Goal: Task Accomplishment & Management: Use online tool/utility

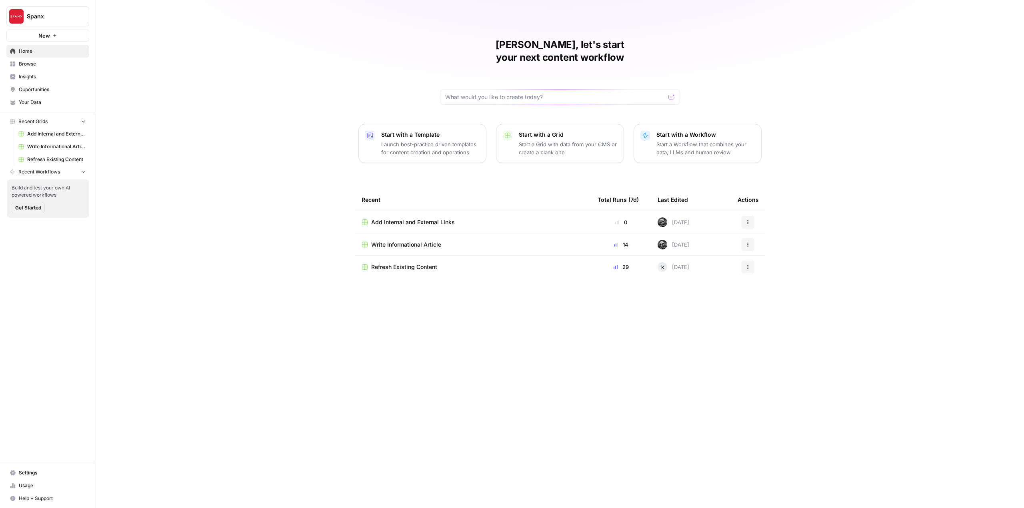
drag, startPoint x: 0, startPoint y: 0, endPoint x: 413, endPoint y: 204, distance: 460.3
click at [413, 211] on td "Add Internal and External Links" at bounding box center [473, 222] width 236 height 22
click at [419, 218] on span "Add Internal and External Links" at bounding box center [413, 222] width 84 height 8
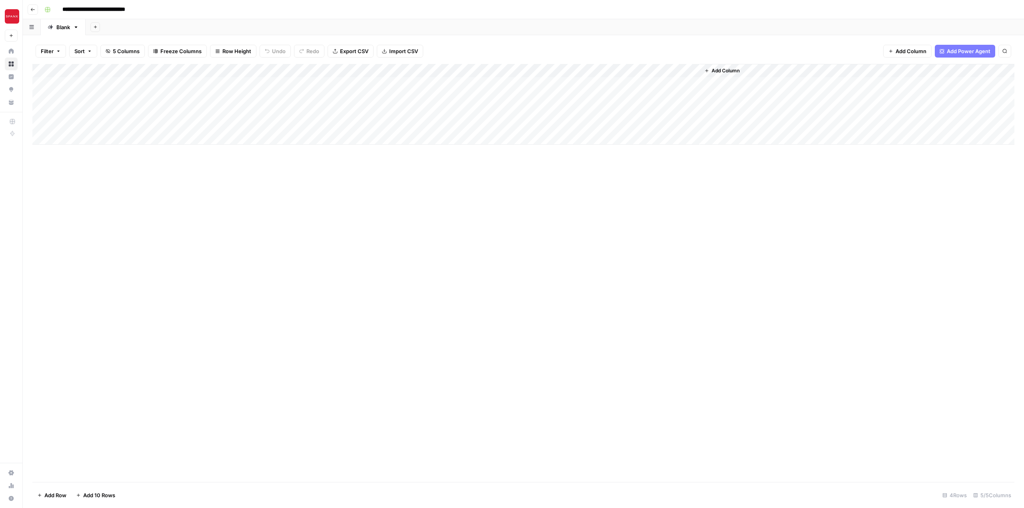
click at [528, 70] on div "Add Column" at bounding box center [523, 104] width 982 height 81
click at [628, 245] on div "Add Column" at bounding box center [523, 273] width 982 height 418
click at [615, 182] on div "Add Column" at bounding box center [523, 273] width 982 height 418
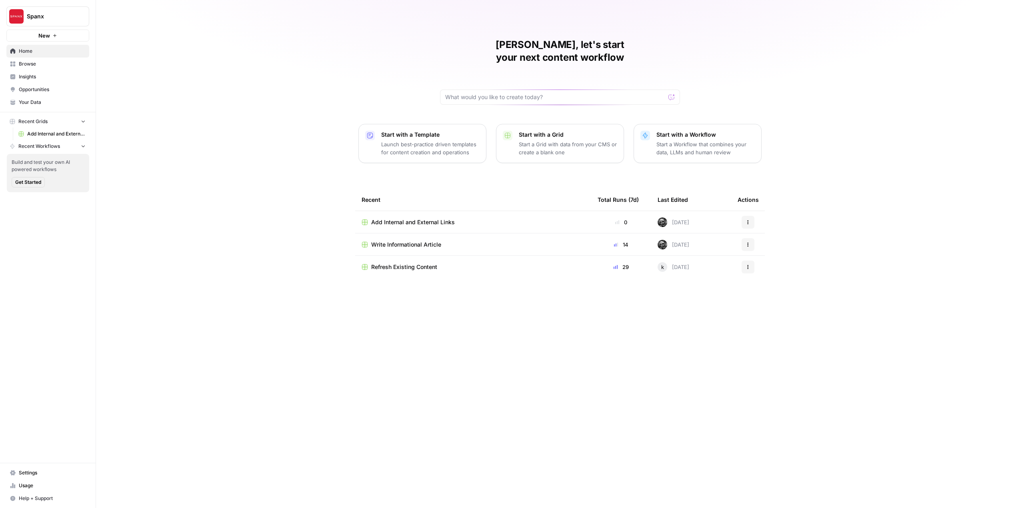
click at [425, 214] on td "Add Internal and External Links" at bounding box center [473, 222] width 236 height 22
click at [430, 218] on span "Add Internal and External Links" at bounding box center [413, 222] width 84 height 8
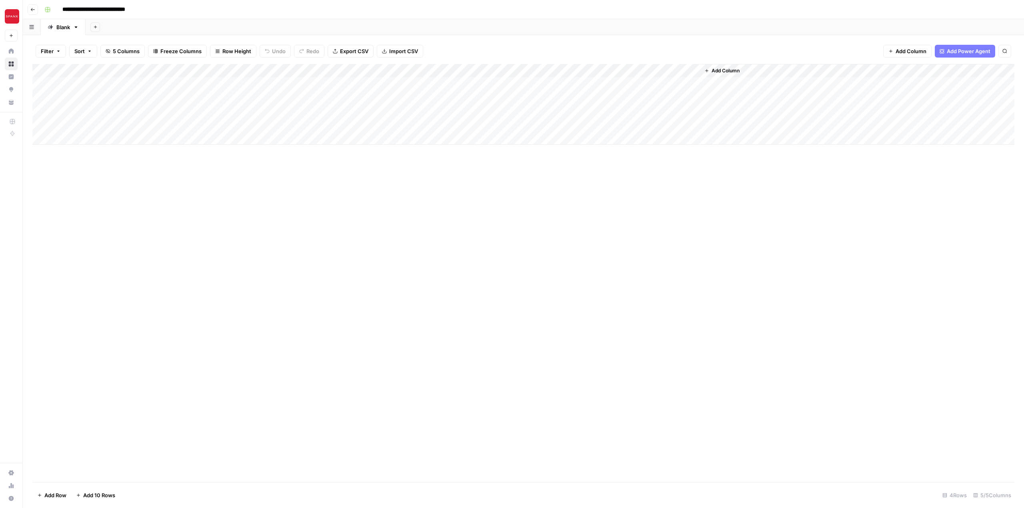
click at [528, 72] on div "Add Column" at bounding box center [523, 104] width 982 height 81
click at [546, 32] on div "Add Sheet" at bounding box center [555, 27] width 938 height 16
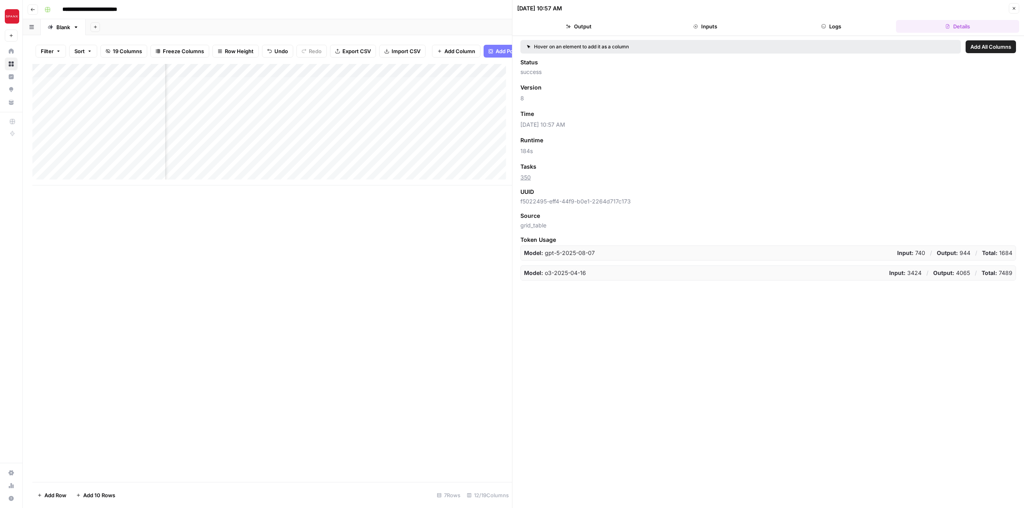
click at [354, 346] on div "Add Column" at bounding box center [272, 273] width 480 height 418
click at [1013, 8] on icon "button" at bounding box center [1014, 8] width 5 height 5
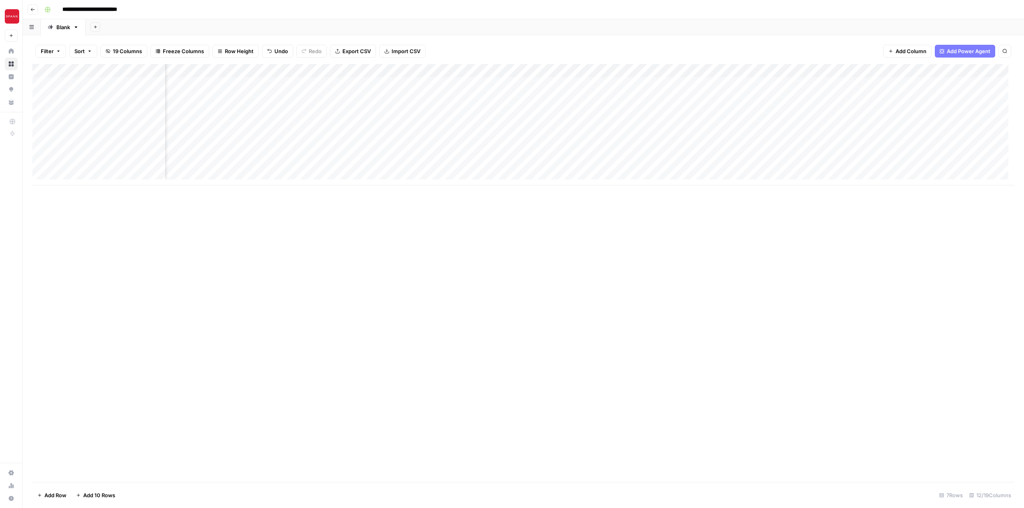
scroll to position [0, 220]
click at [486, 95] on div "Add Column" at bounding box center [523, 125] width 982 height 122
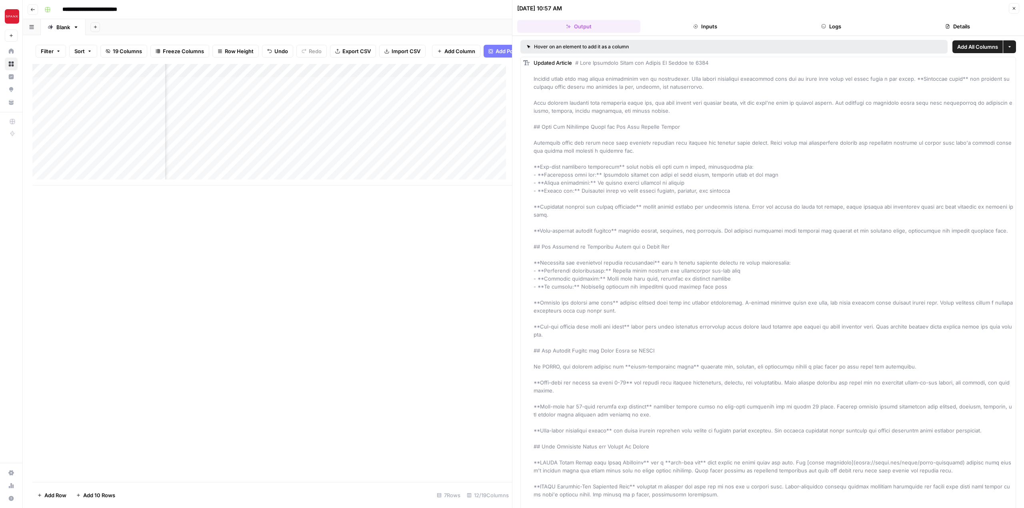
click at [719, 27] on button "Inputs" at bounding box center [705, 26] width 123 height 13
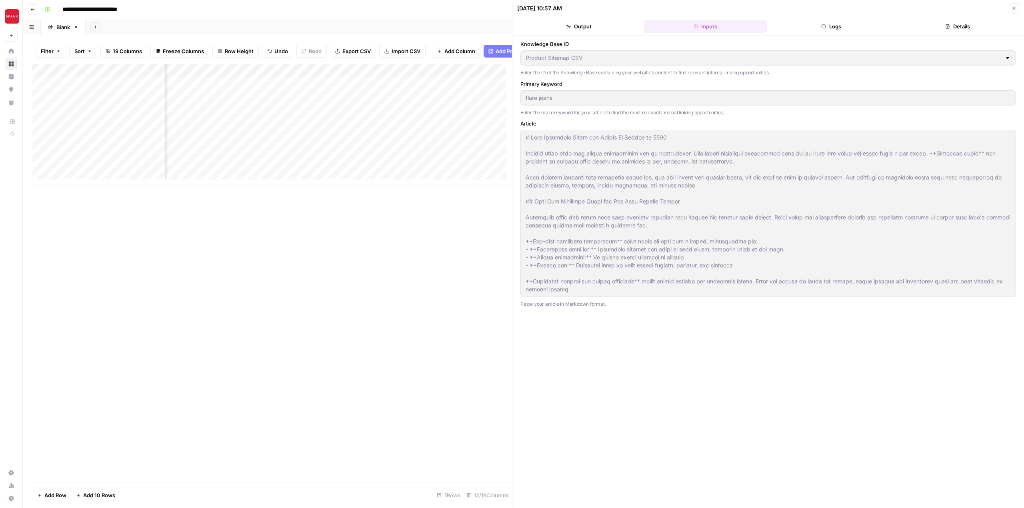
click at [850, 23] on button "Logs" at bounding box center [831, 26] width 123 height 13
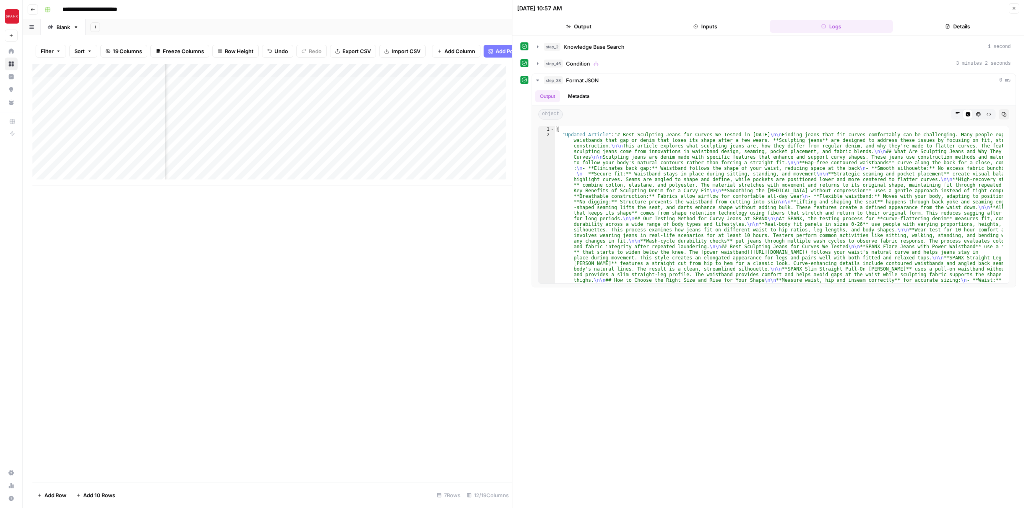
click at [941, 30] on button "Details" at bounding box center [957, 26] width 123 height 13
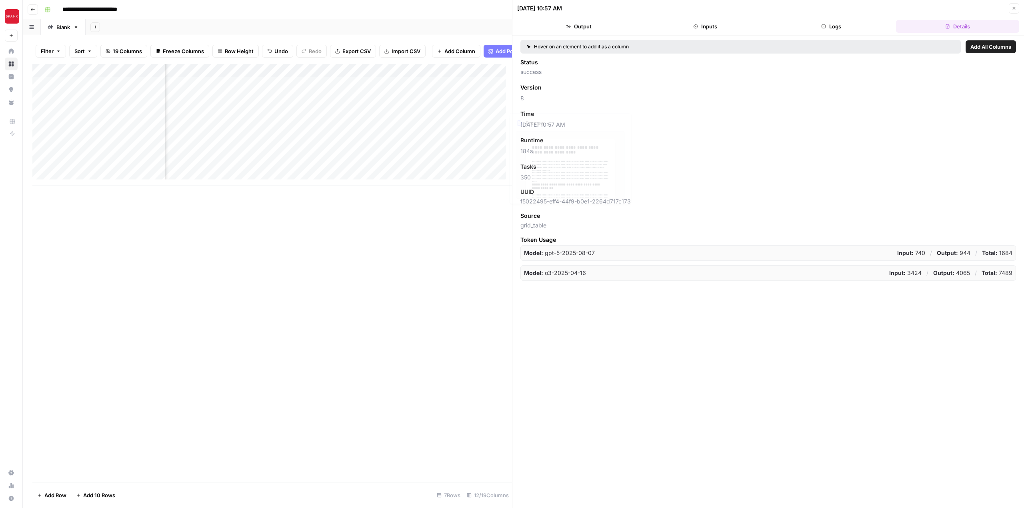
click at [470, 265] on div "Add Column" at bounding box center [272, 273] width 480 height 418
click at [433, 104] on div "Add Column" at bounding box center [272, 125] width 480 height 122
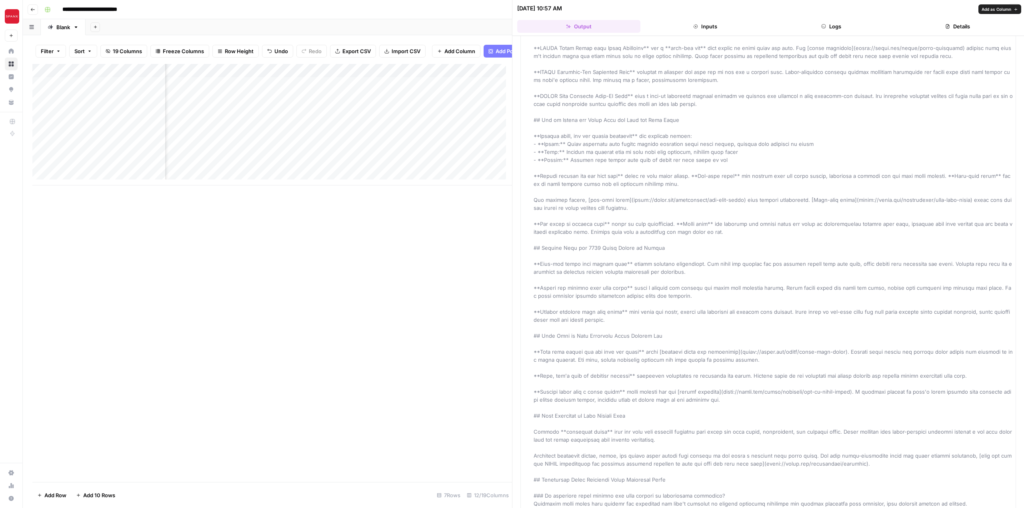
scroll to position [440, 0]
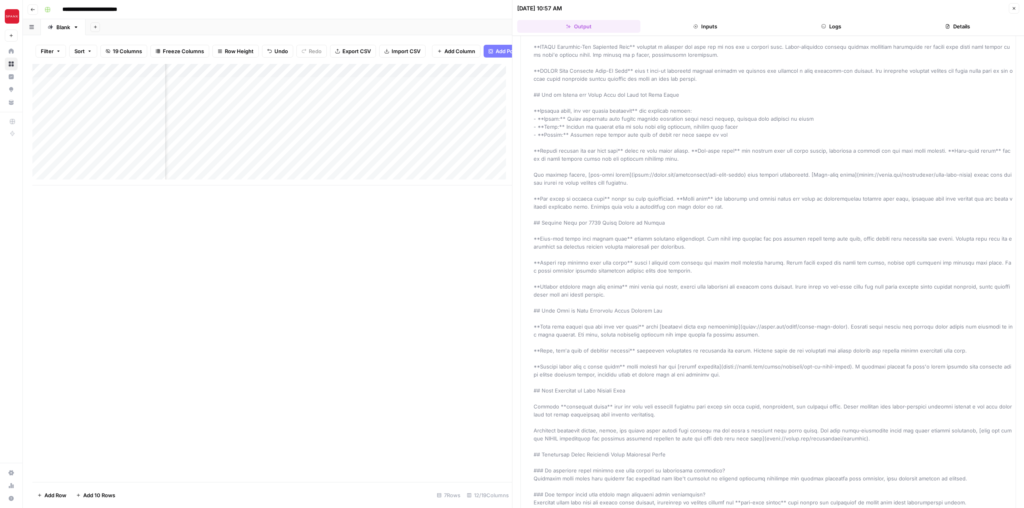
click at [825, 226] on div "Updated Article" at bounding box center [774, 75] width 480 height 912
type input "****"
click at [484, 305] on div "Add Column **** Type to search" at bounding box center [272, 273] width 480 height 418
type input "*"
type input "****"
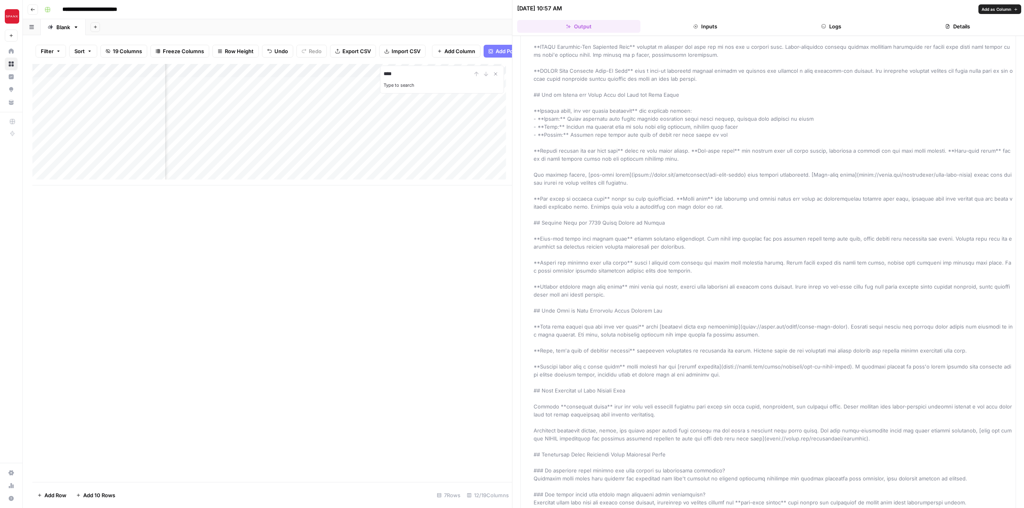
click at [468, 271] on div "Add Column **** Type to search" at bounding box center [272, 273] width 480 height 418
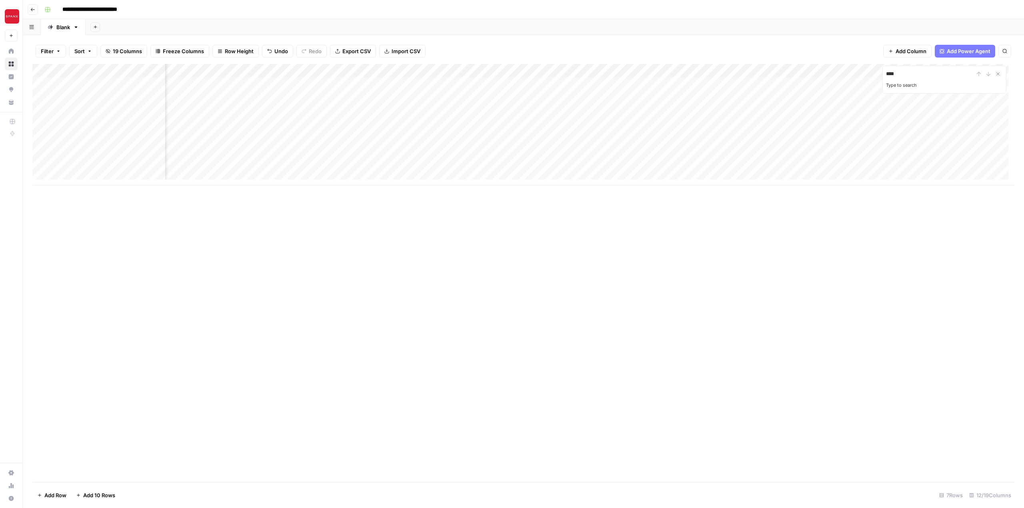
scroll to position [0, 34]
click at [805, 96] on div "Add Column" at bounding box center [523, 125] width 982 height 122
click at [810, 99] on div "Add Column" at bounding box center [523, 125] width 982 height 122
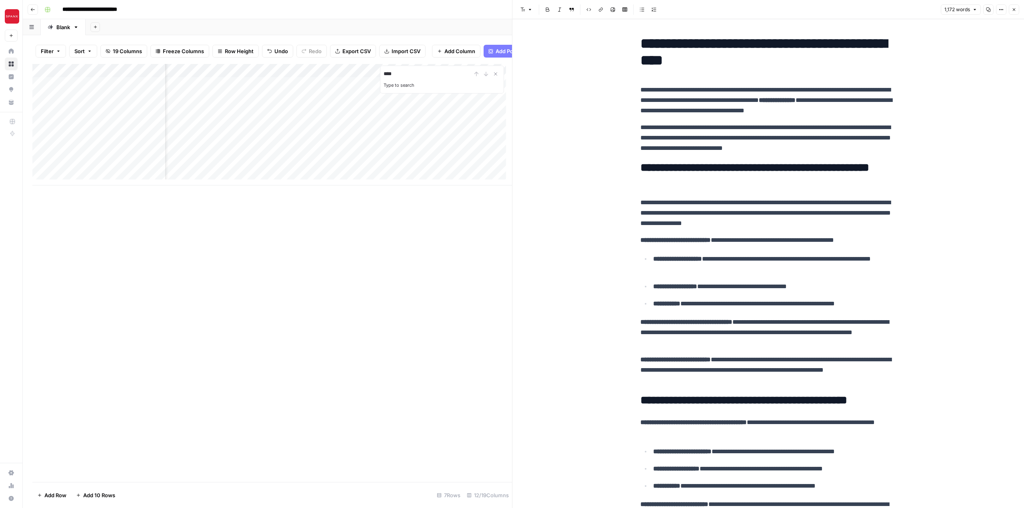
click at [791, 267] on p "**********" at bounding box center [774, 264] width 243 height 21
type input "font"
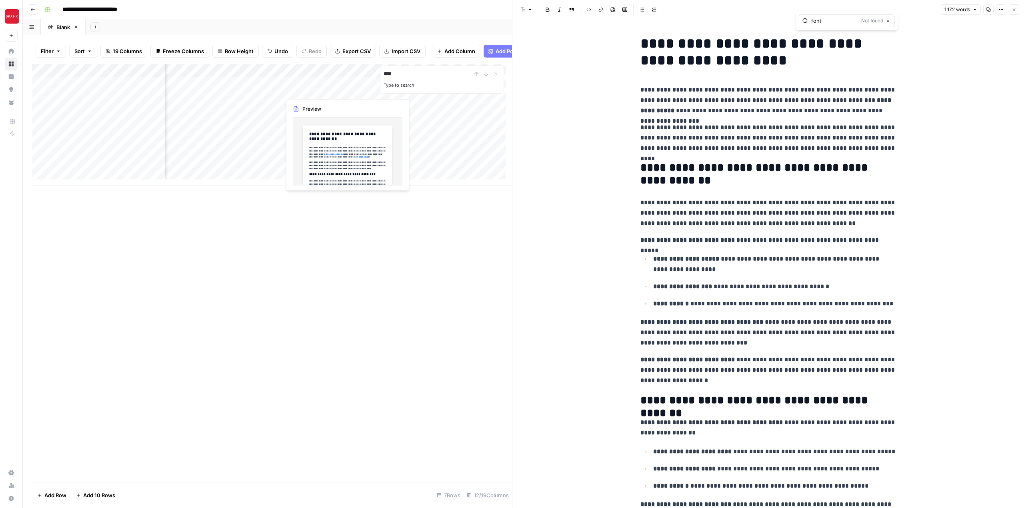
click at [318, 88] on div "Add Column" at bounding box center [272, 125] width 480 height 122
click at [324, 90] on div "Add Column" at bounding box center [272, 125] width 480 height 122
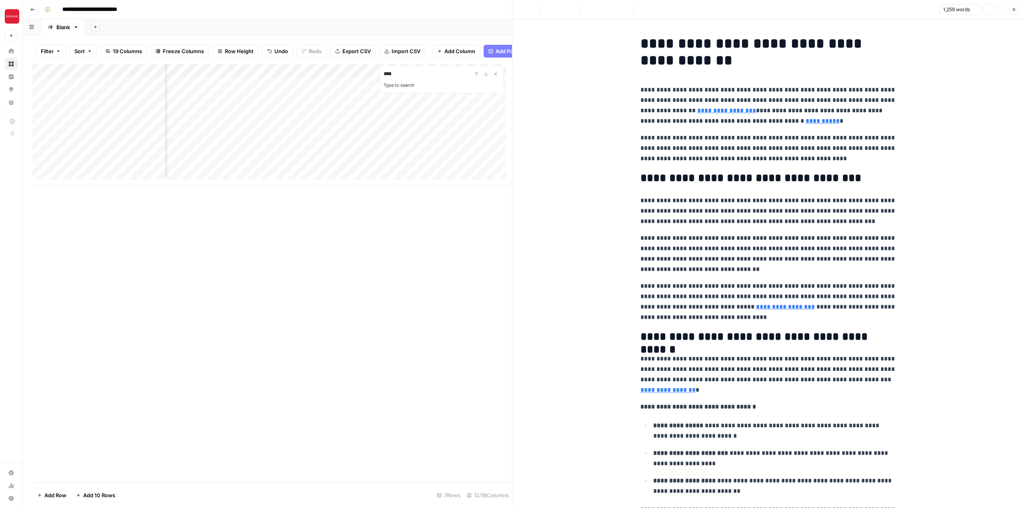
click at [640, 124] on p "**********" at bounding box center [768, 106] width 256 height 42
type input "front"
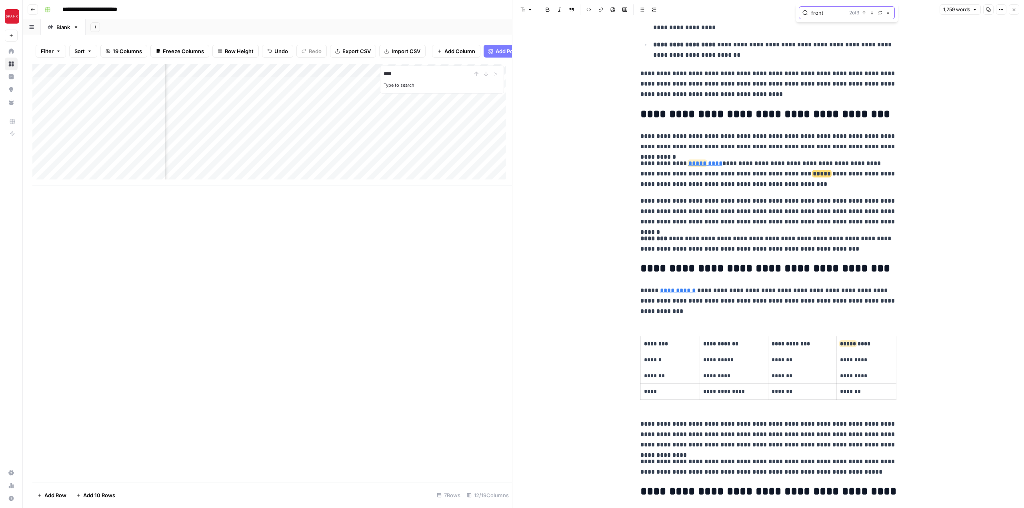
scroll to position [419, 0]
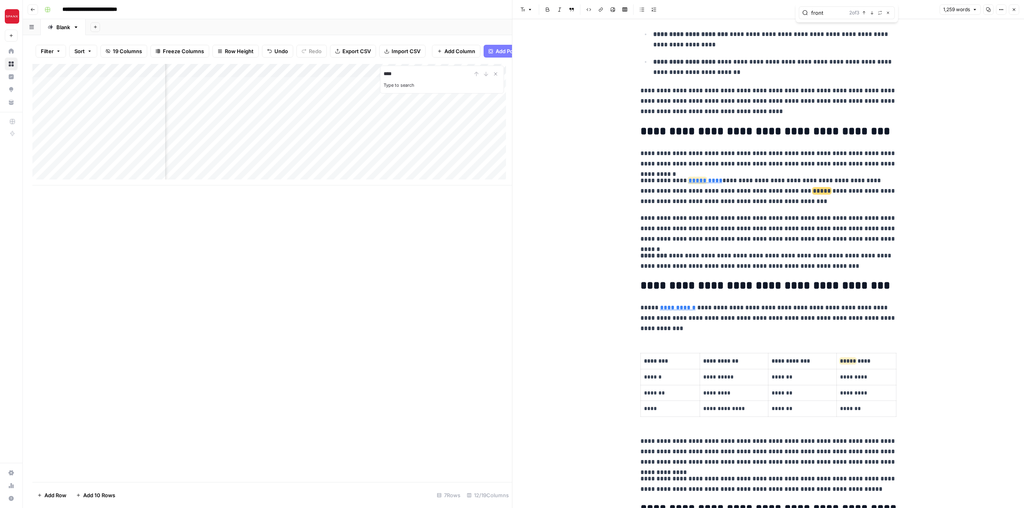
click at [709, 180] on link "***** ****" at bounding box center [705, 181] width 34 height 6
click at [705, 182] on link "***** ****" at bounding box center [705, 181] width 34 height 6
click at [797, 168] on link "Open in a new tab" at bounding box center [800, 169] width 10 height 10
click at [693, 181] on span "*****" at bounding box center [697, 181] width 18 height 6
click at [703, 181] on link "***** ****" at bounding box center [705, 181] width 34 height 6
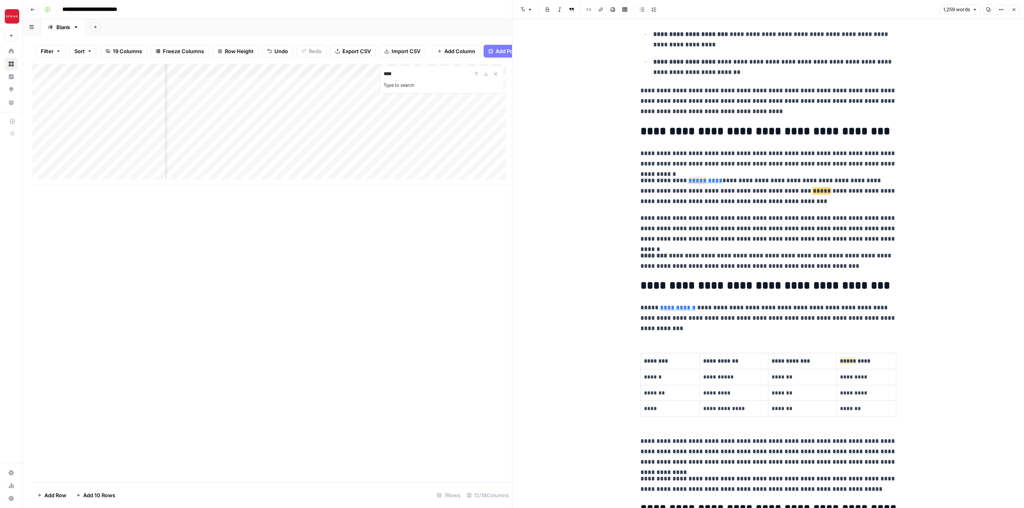
scroll to position [0, 329]
click at [697, 182] on span "*****" at bounding box center [697, 181] width 18 height 6
click at [695, 181] on span "*****" at bounding box center [697, 181] width 18 height 6
click at [756, 167] on input "/blog/front-rise-measurement" at bounding box center [738, 169] width 106 height 8
drag, startPoint x: 773, startPoint y: 168, endPoint x: 679, endPoint y: 169, distance: 94.0
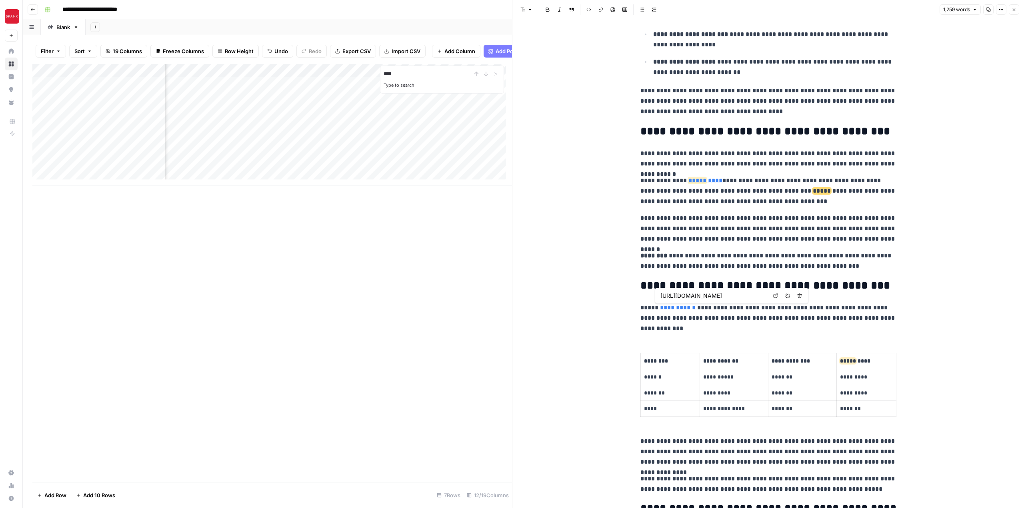
type input "/blog/front-rise-measurement"
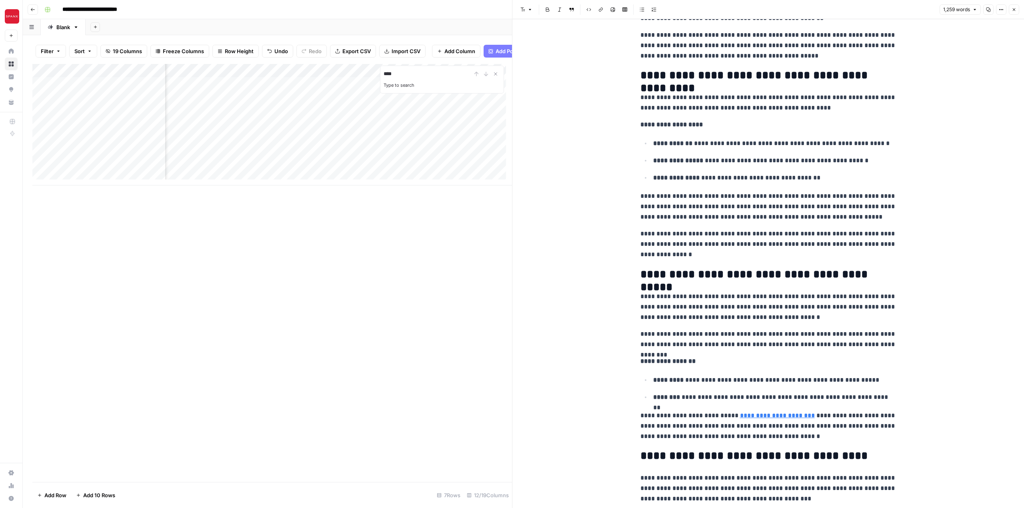
scroll to position [1019, 0]
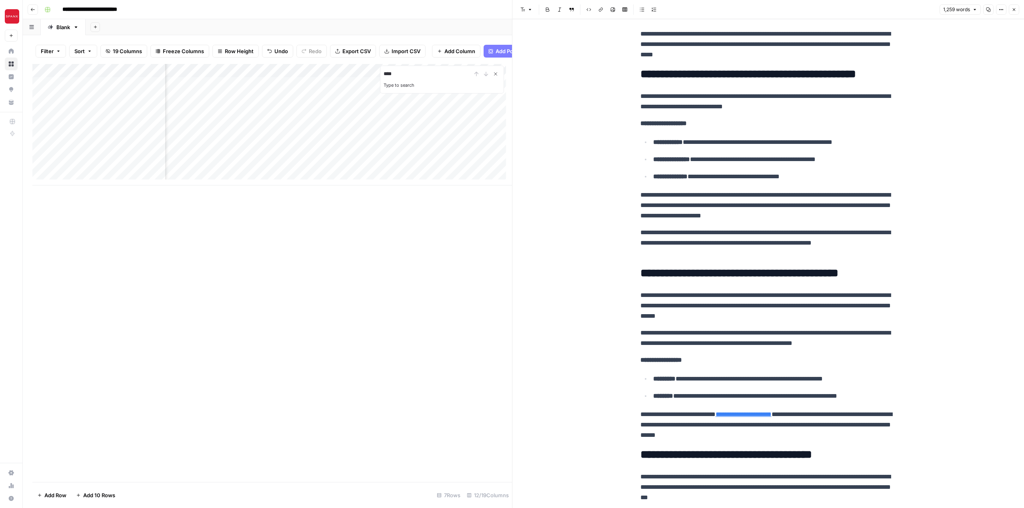
click at [496, 77] on icon "Close Search" at bounding box center [495, 74] width 6 height 6
click at [376, 103] on div "Add Column" at bounding box center [272, 125] width 480 height 122
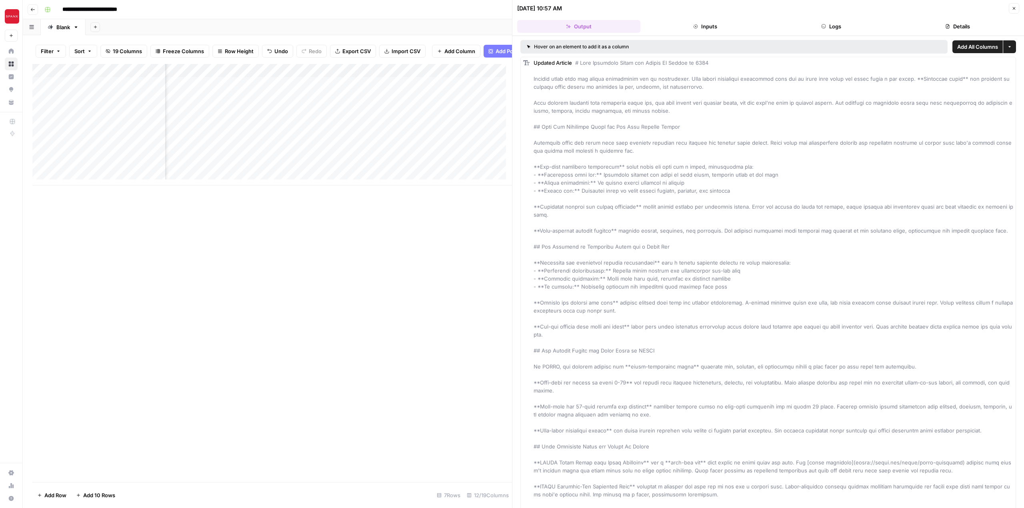
click at [807, 101] on span at bounding box center [774, 515] width 481 height 910
click at [838, 27] on button "Logs" at bounding box center [831, 26] width 123 height 13
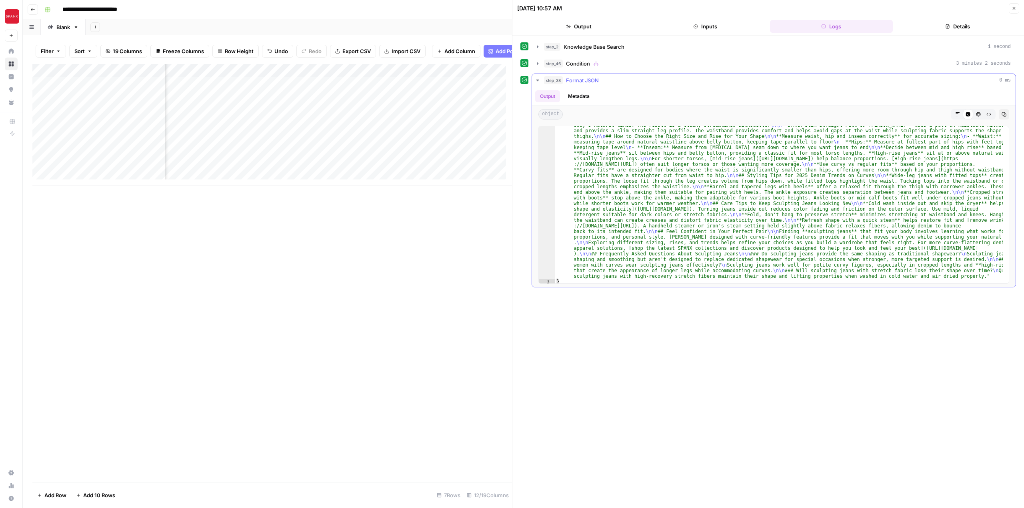
scroll to position [145, 0]
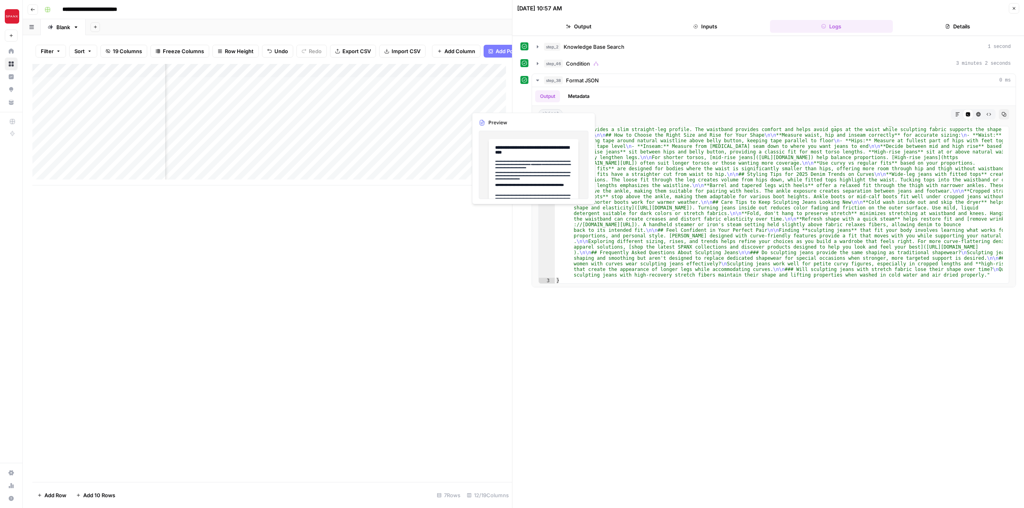
click at [488, 105] on div "Add Column" at bounding box center [272, 125] width 480 height 122
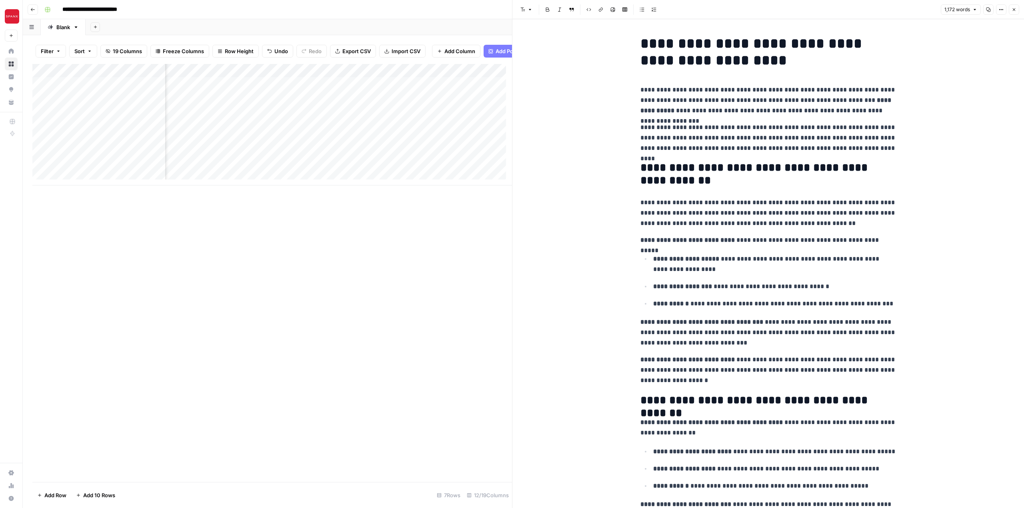
type input "*****"
click at [495, 77] on icon "Close Search" at bounding box center [495, 74] width 6 height 6
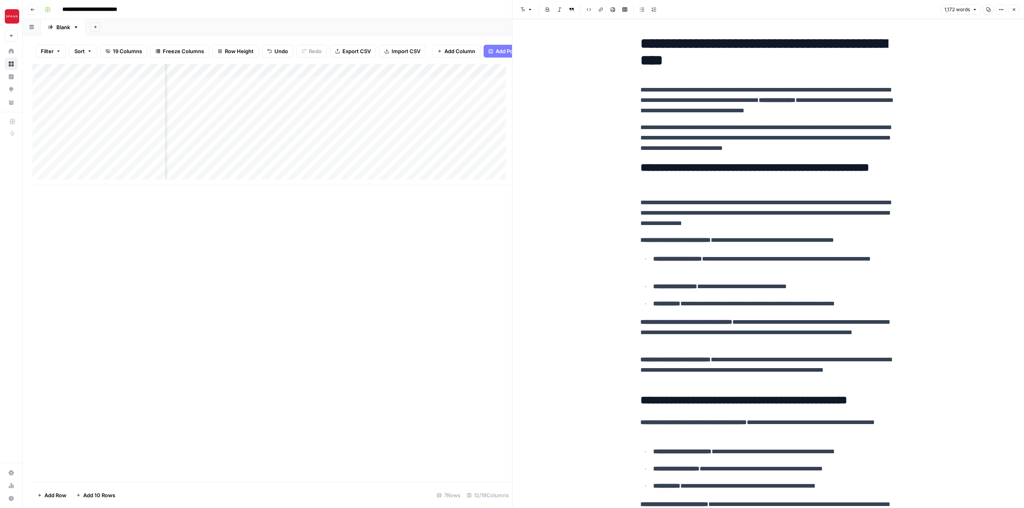
click at [478, 90] on div "Add Column" at bounding box center [272, 125] width 480 height 122
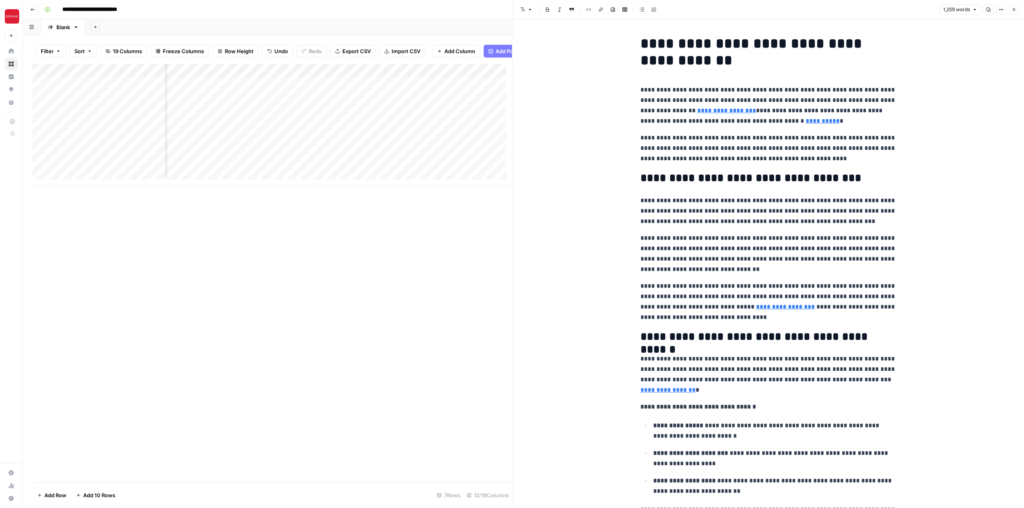
type input "front"
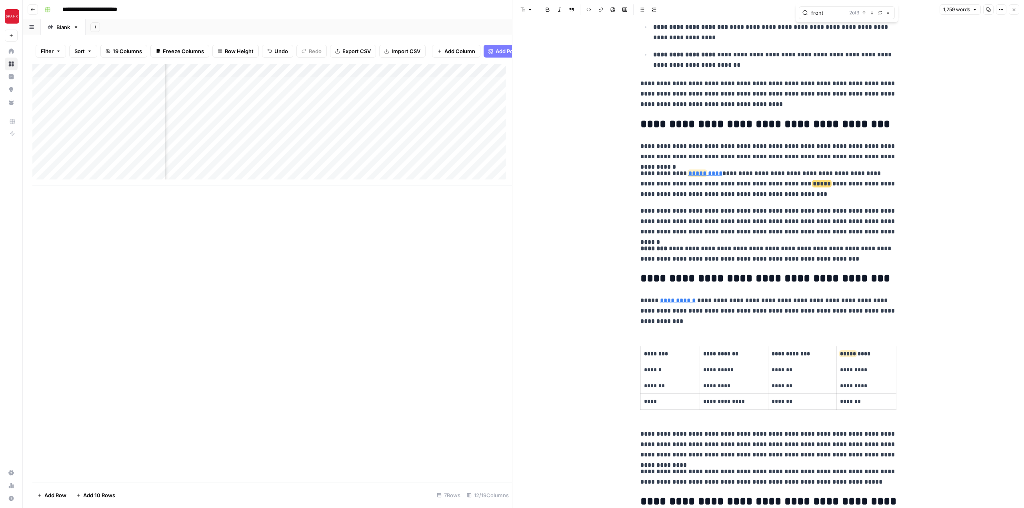
scroll to position [419, 0]
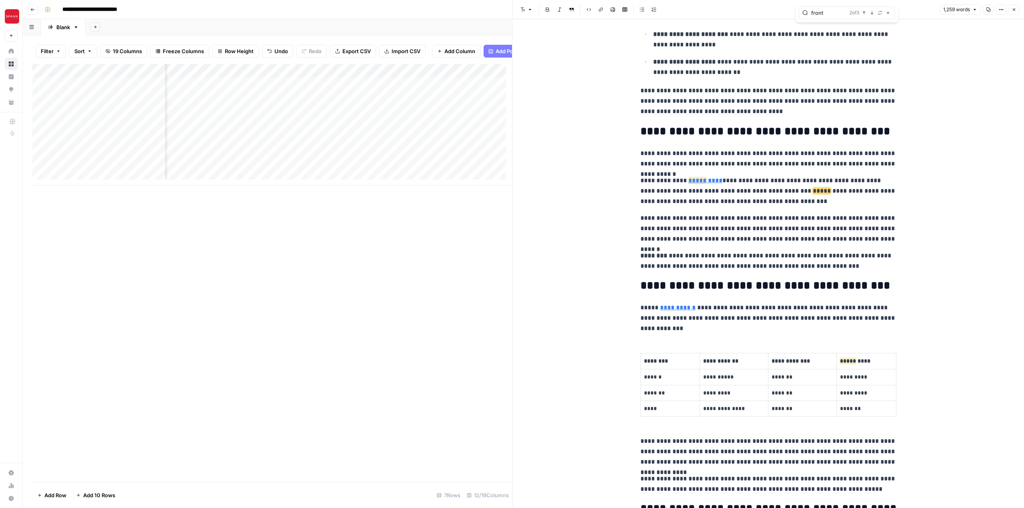
click at [345, 80] on div "Add Column" at bounding box center [272, 125] width 480 height 122
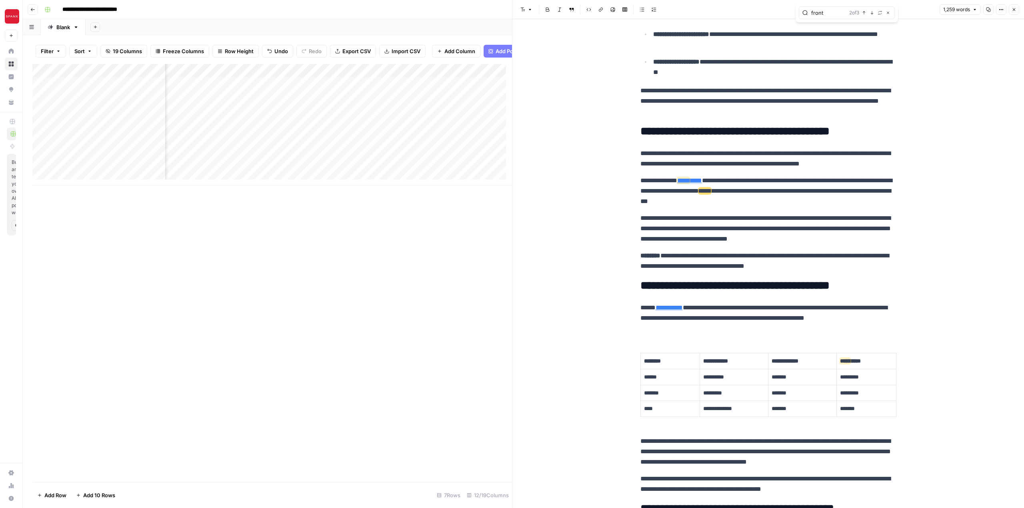
click at [702, 181] on link "***** ****" at bounding box center [689, 181] width 25 height 6
click at [702, 180] on link "***** ****" at bounding box center [689, 181] width 25 height 6
click at [676, 309] on link "**********" at bounding box center [669, 308] width 27 height 6
click at [777, 297] on icon at bounding box center [775, 296] width 5 height 5
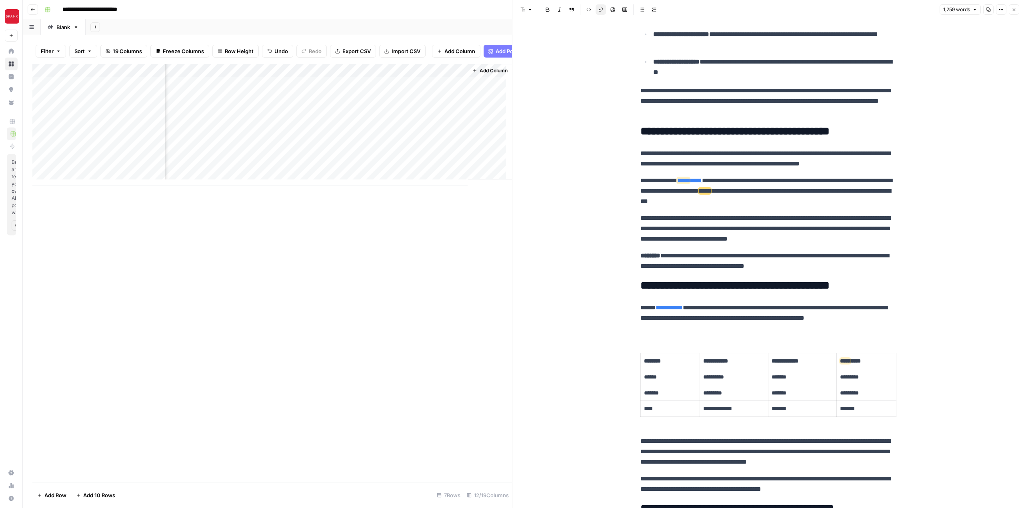
scroll to position [0, 811]
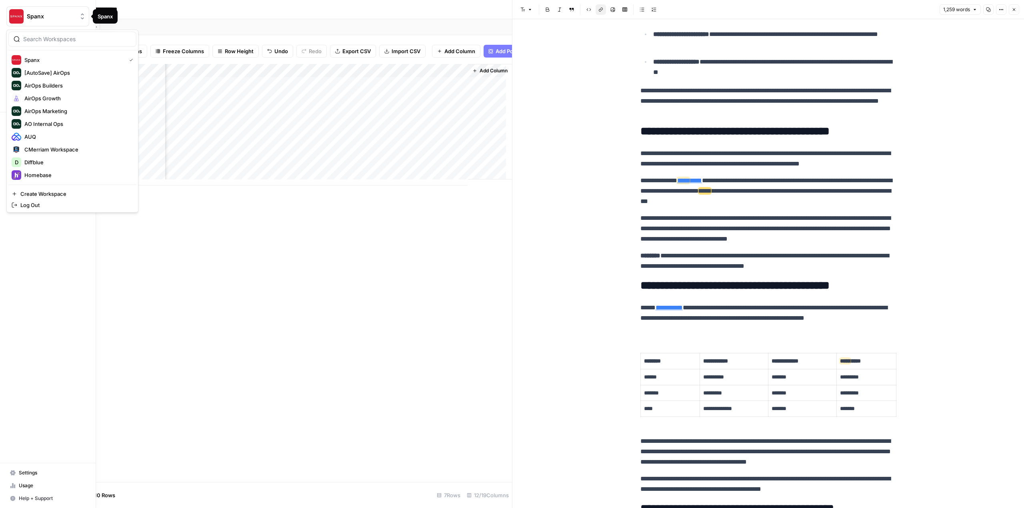
click at [32, 11] on button "Spanx" at bounding box center [47, 16] width 83 height 20
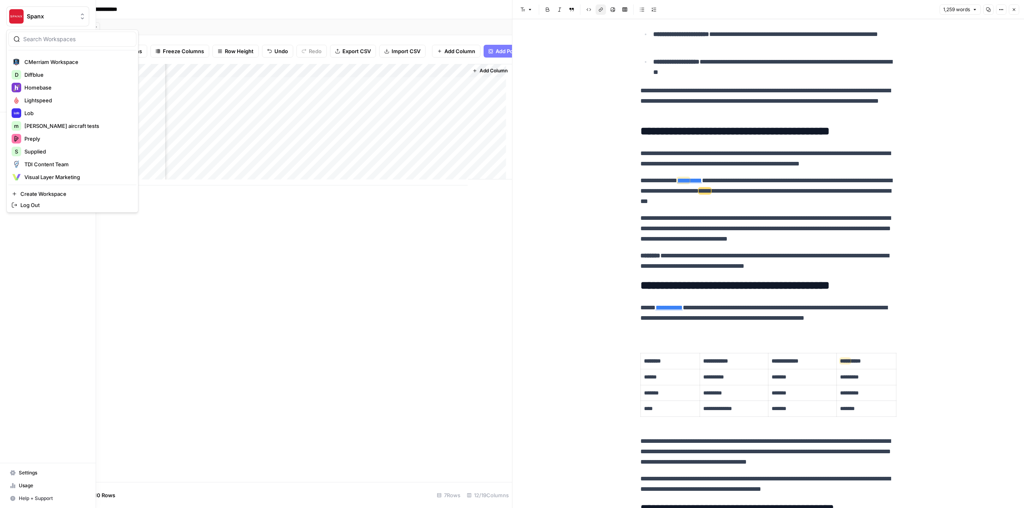
scroll to position [90, 0]
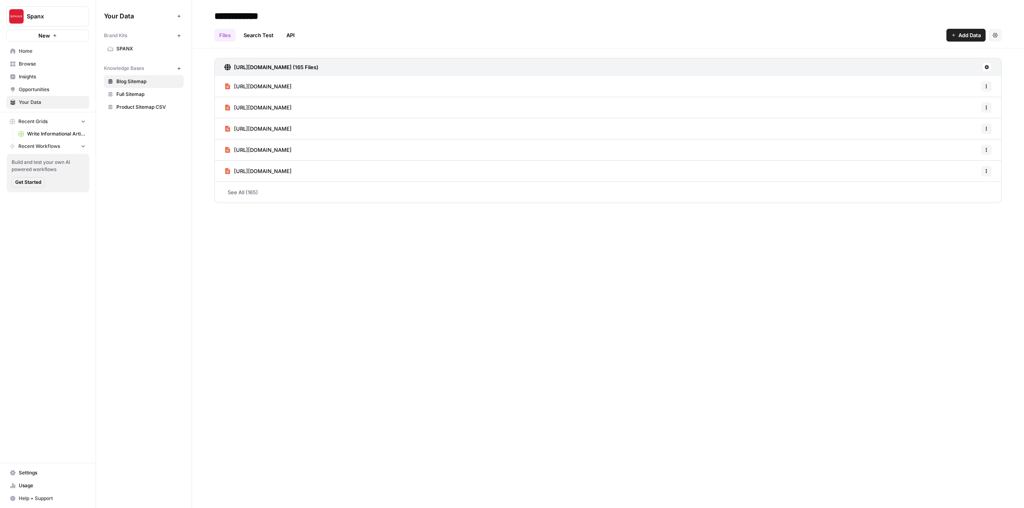
click at [247, 194] on link "See All (165)" at bounding box center [607, 192] width 787 height 21
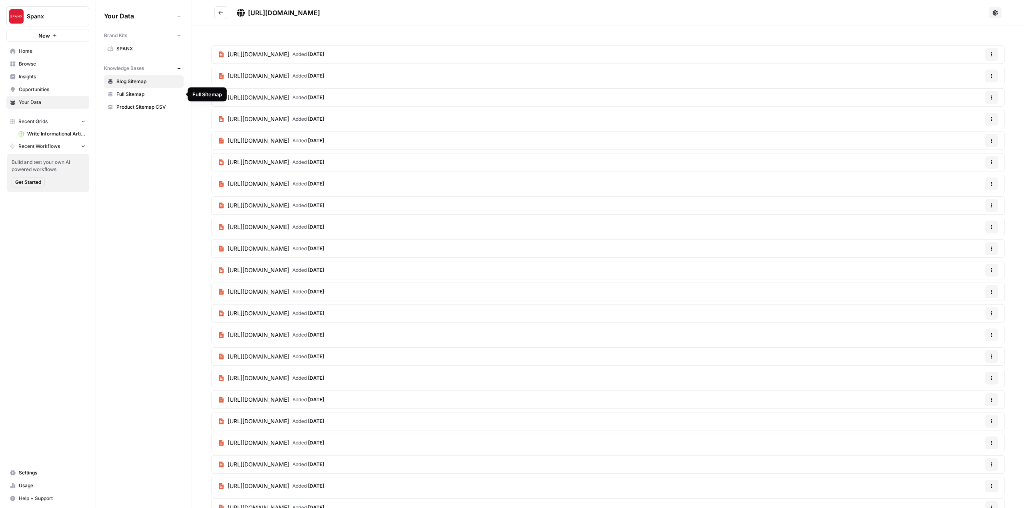
click at [157, 96] on span "Full Sitemap" at bounding box center [148, 94] width 64 height 7
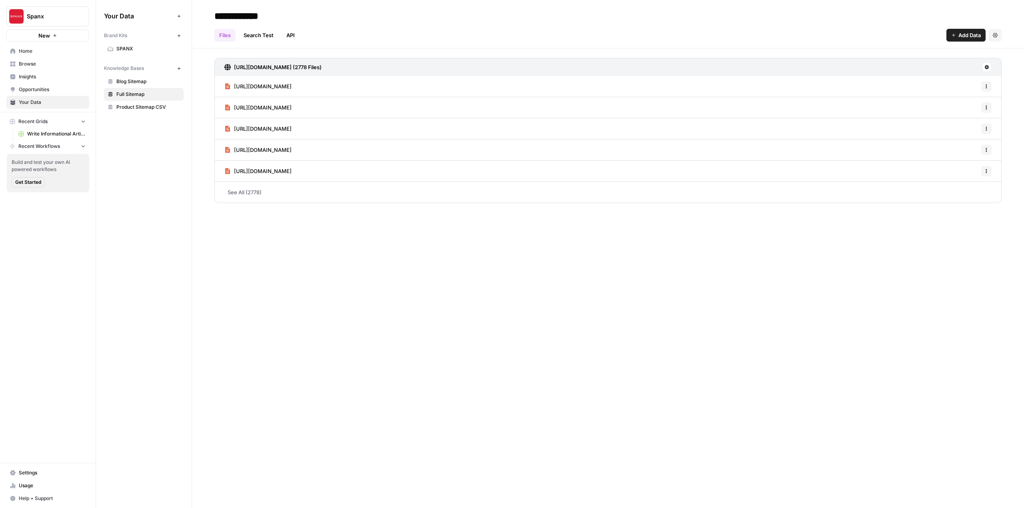
click at [257, 188] on link "See All (2778)" at bounding box center [607, 192] width 787 height 21
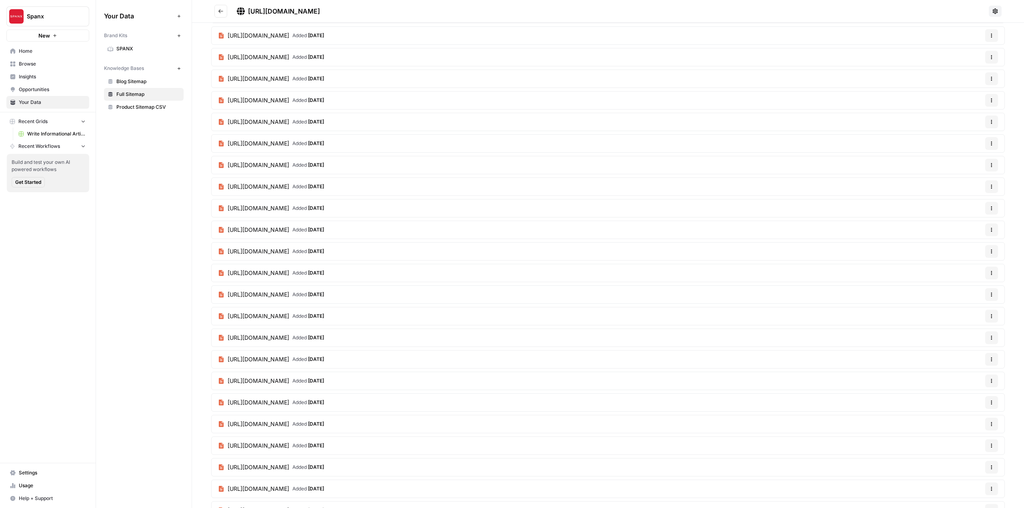
scroll to position [12533, 0]
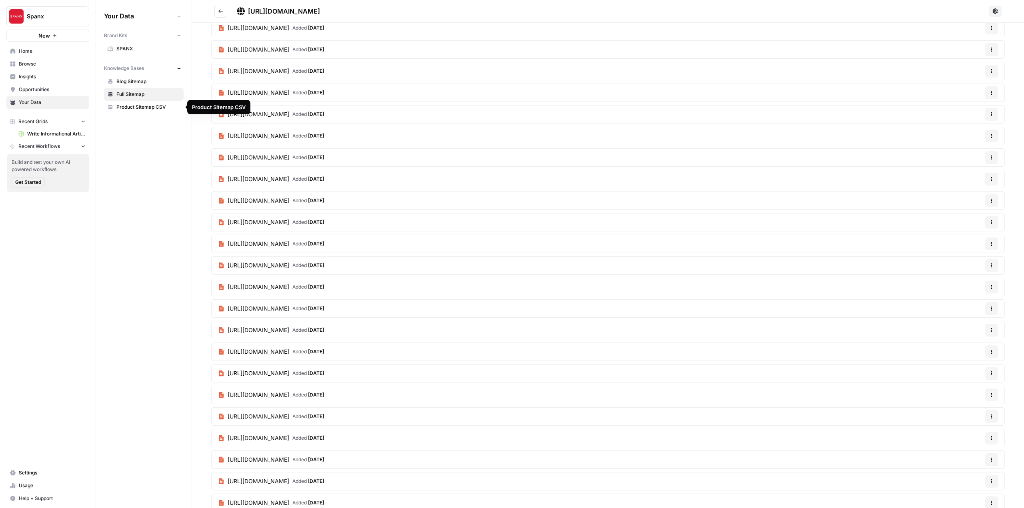
click at [159, 106] on span "Product Sitemap CSV" at bounding box center [148, 107] width 64 height 7
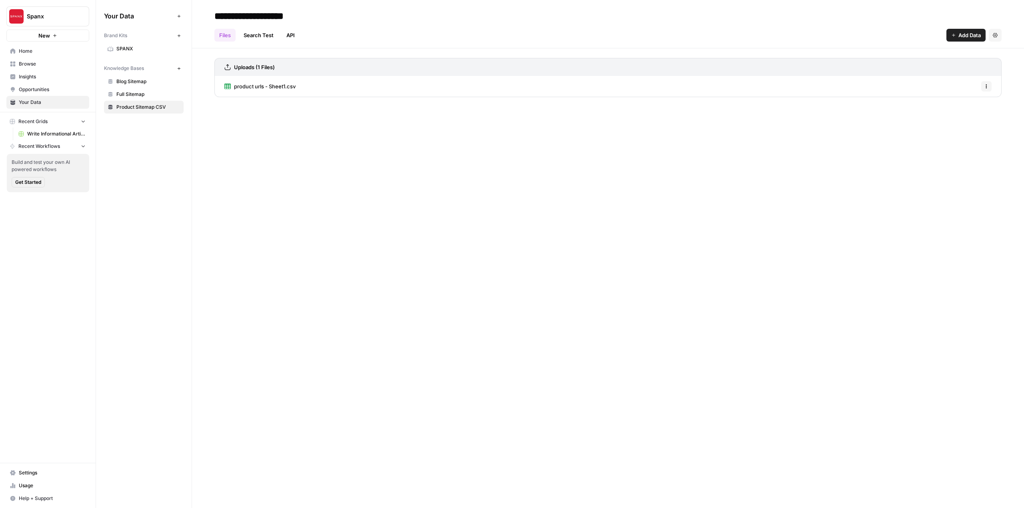
click at [283, 88] on span "product urls - Sheet1.csv" at bounding box center [265, 86] width 62 height 8
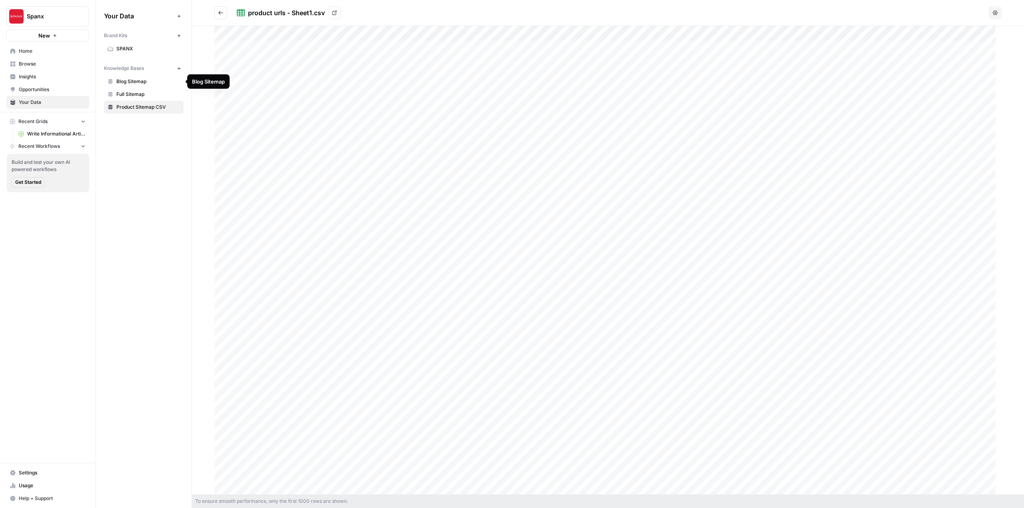
click at [144, 85] on link "Blog Sitemap" at bounding box center [144, 81] width 80 height 13
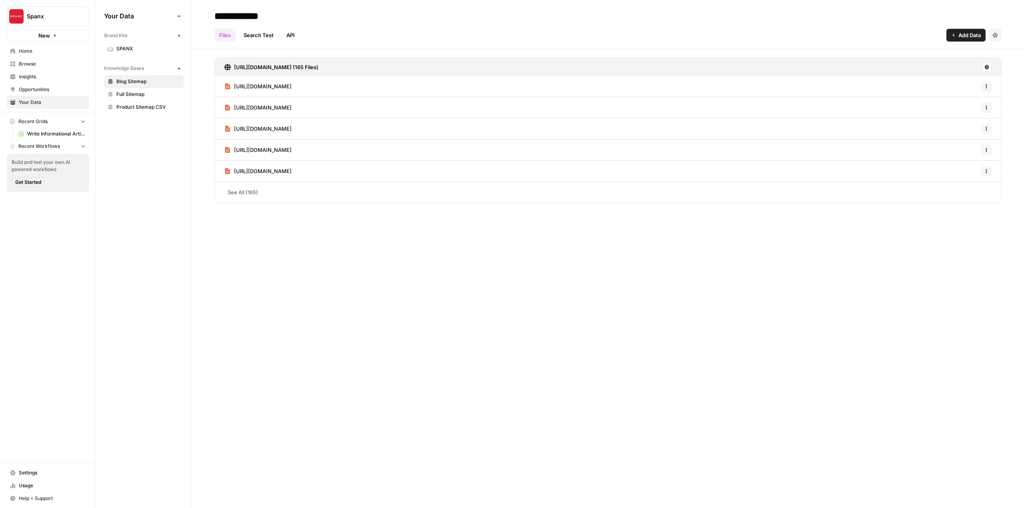
click at [244, 194] on link "See All (165)" at bounding box center [607, 192] width 787 height 21
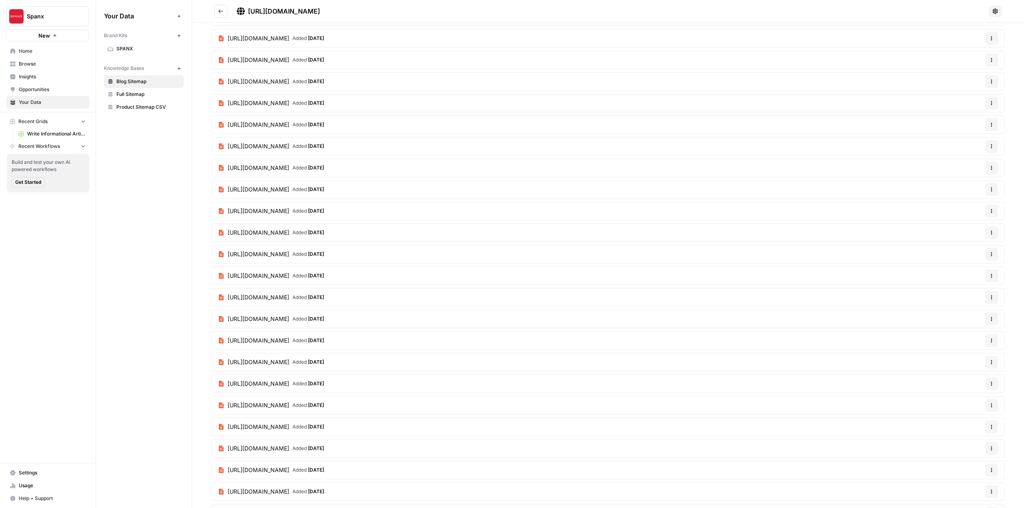
scroll to position [3120, 0]
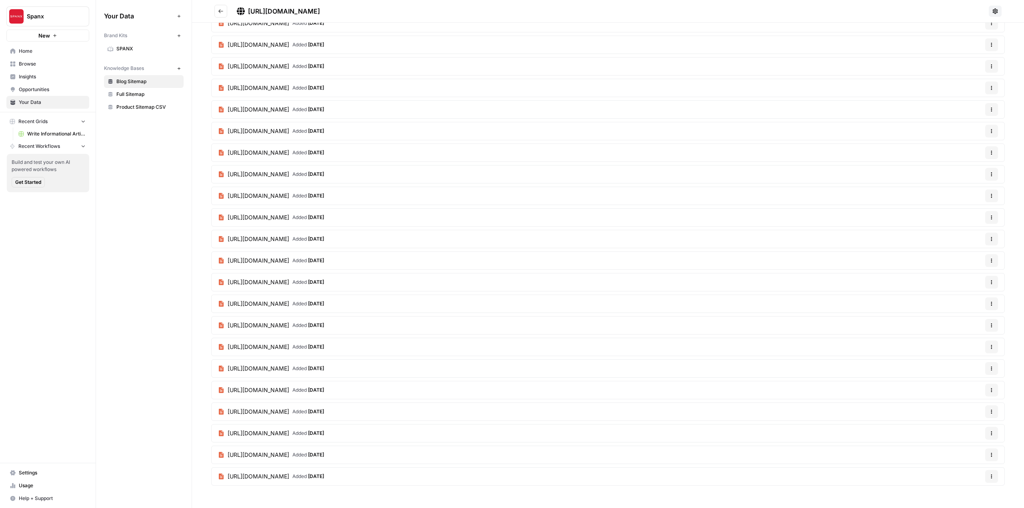
click at [150, 96] on span "Full Sitemap" at bounding box center [148, 94] width 64 height 7
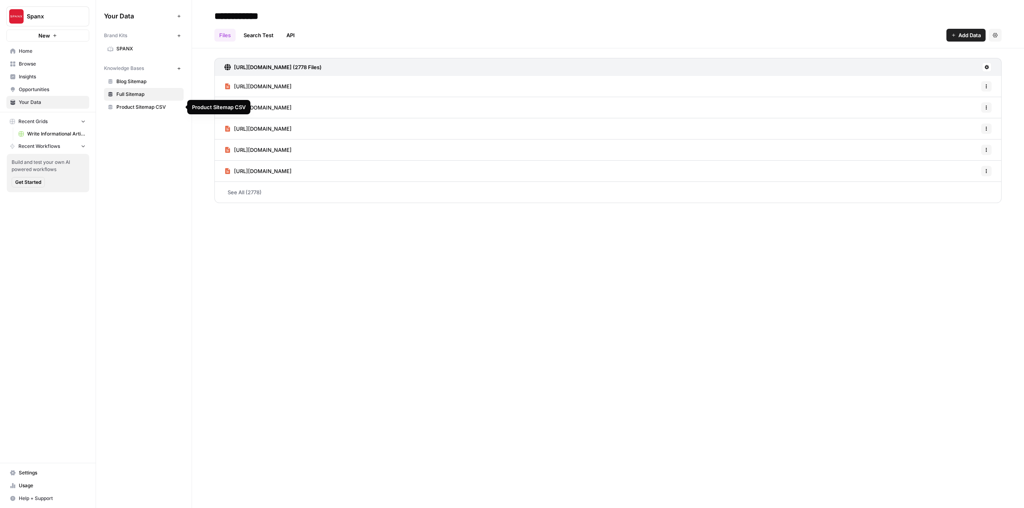
click at [155, 112] on link "Product Sitemap CSV" at bounding box center [144, 107] width 80 height 13
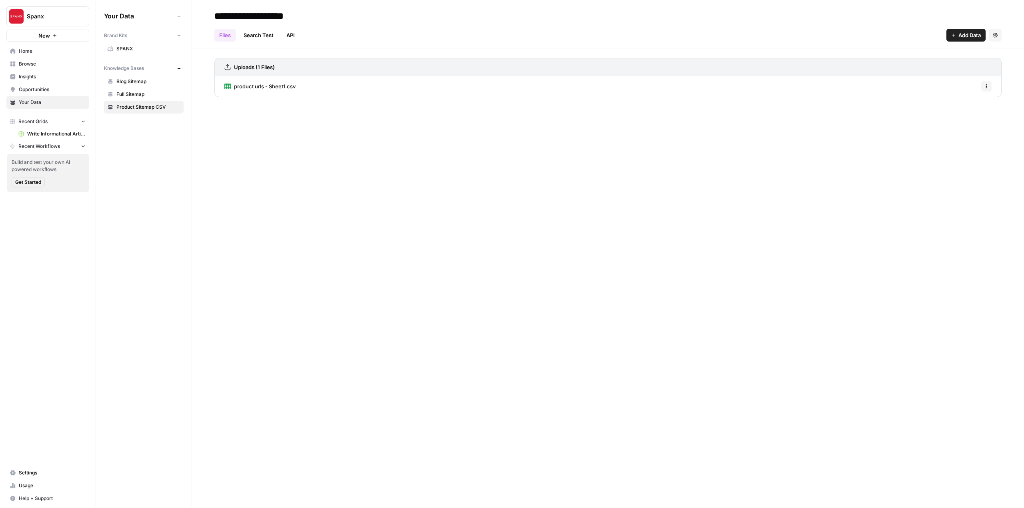
click at [274, 82] on link "product urls - Sheet1.csv" at bounding box center [259, 86] width 71 height 21
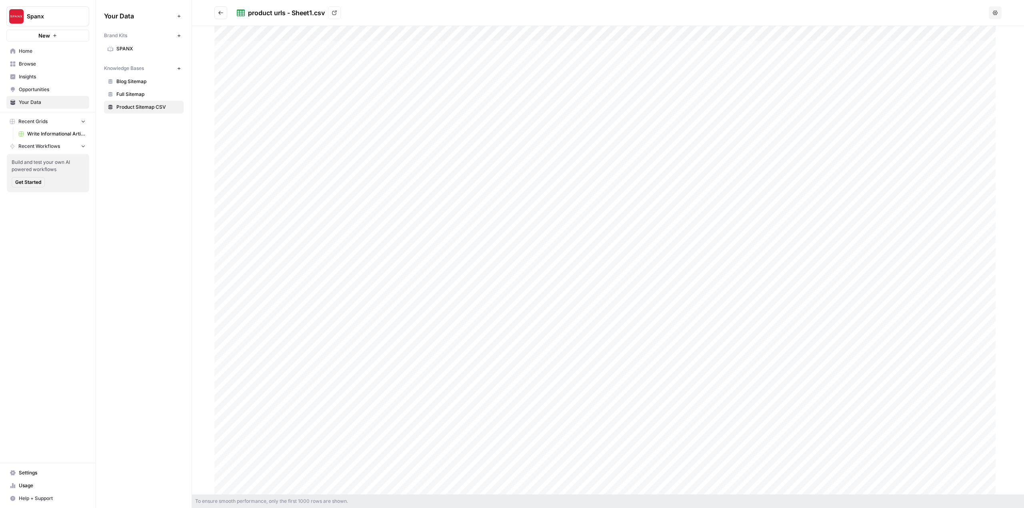
click at [556, 143] on div at bounding box center [607, 260] width 787 height 469
click at [140, 98] on link "Full Sitemap" at bounding box center [144, 94] width 80 height 13
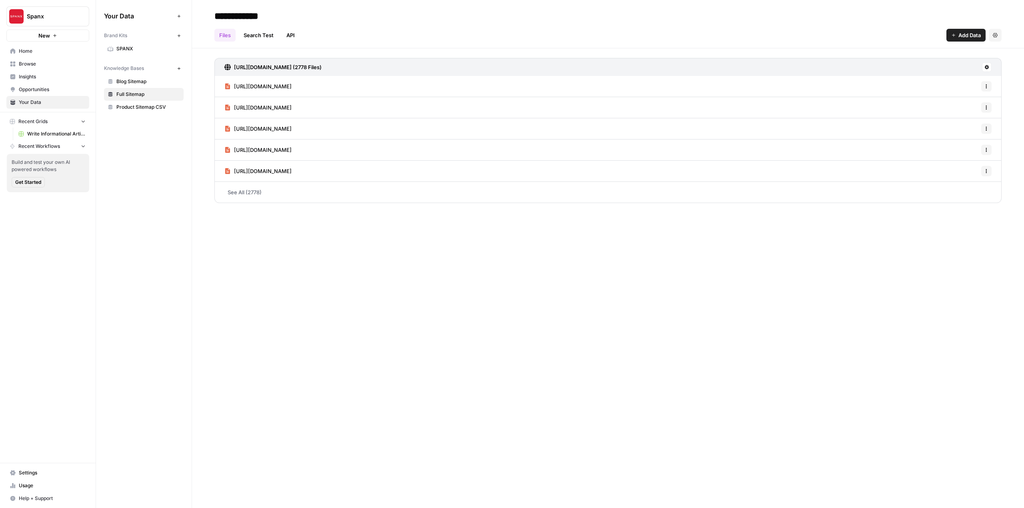
click at [240, 194] on link "See All (2778)" at bounding box center [607, 192] width 787 height 21
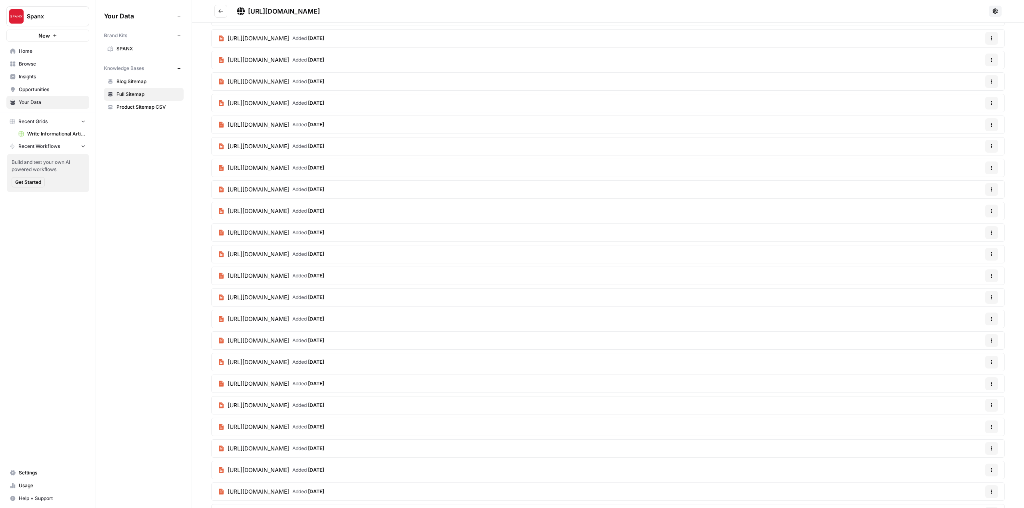
scroll to position [9715, 0]
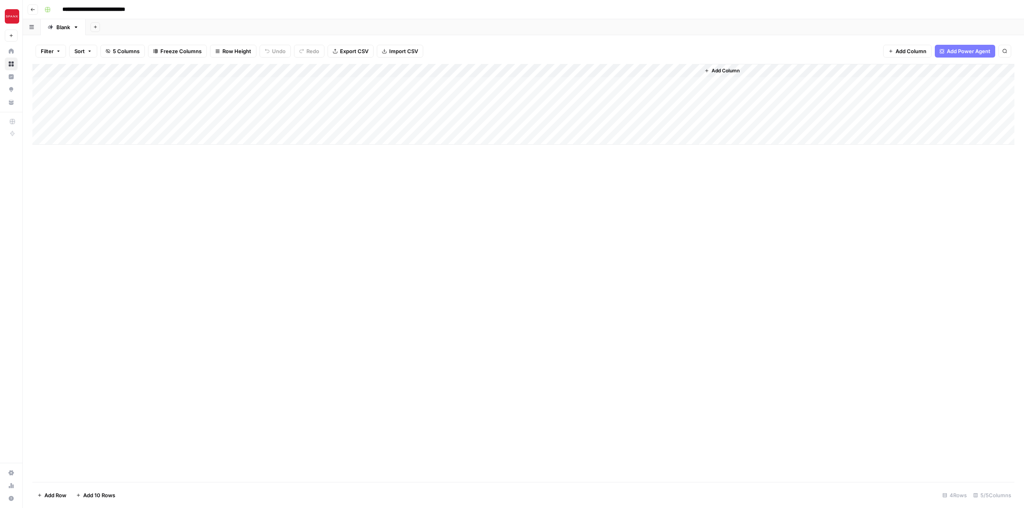
click at [293, 70] on div "Add Column" at bounding box center [523, 104] width 982 height 81
click at [360, 184] on div "Add Column" at bounding box center [523, 273] width 982 height 418
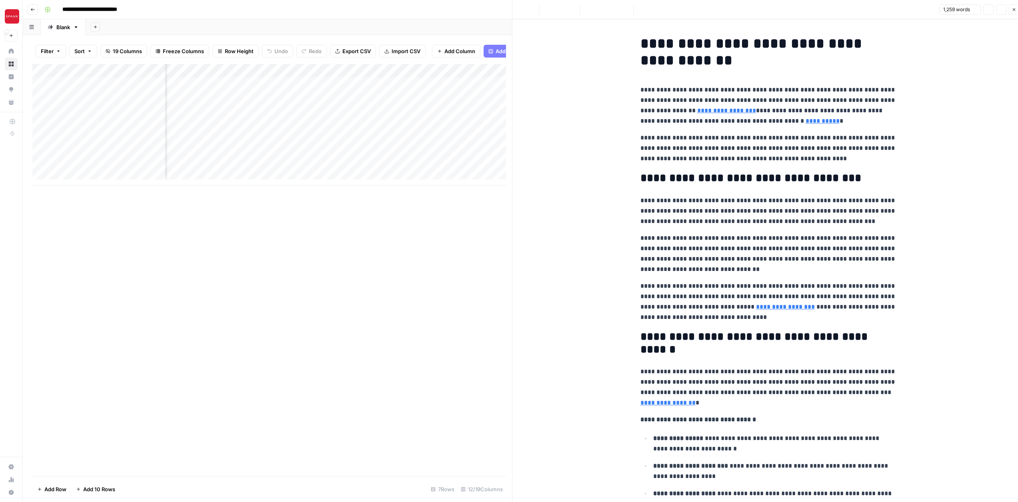
click at [14, 23] on img "Workspace: Spanx" at bounding box center [12, 16] width 14 height 14
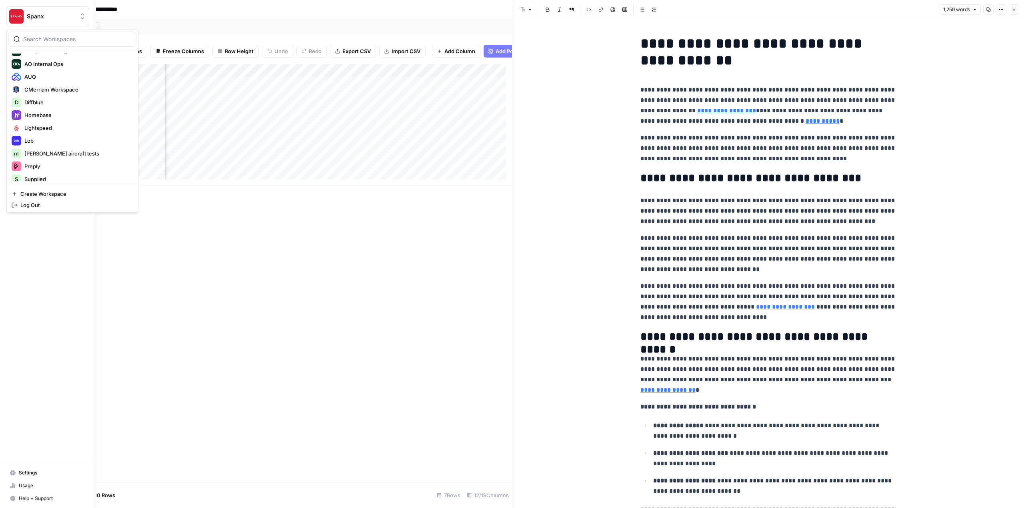
scroll to position [120, 0]
click at [66, 170] on div "A Afsha" at bounding box center [73, 175] width 122 height 10
